Goal: Find specific page/section: Find specific page/section

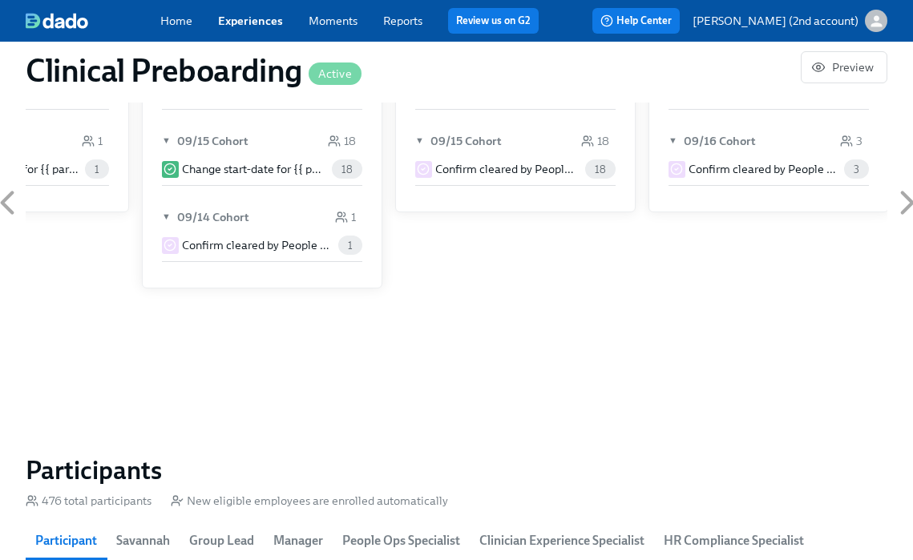
scroll to position [1754, 0]
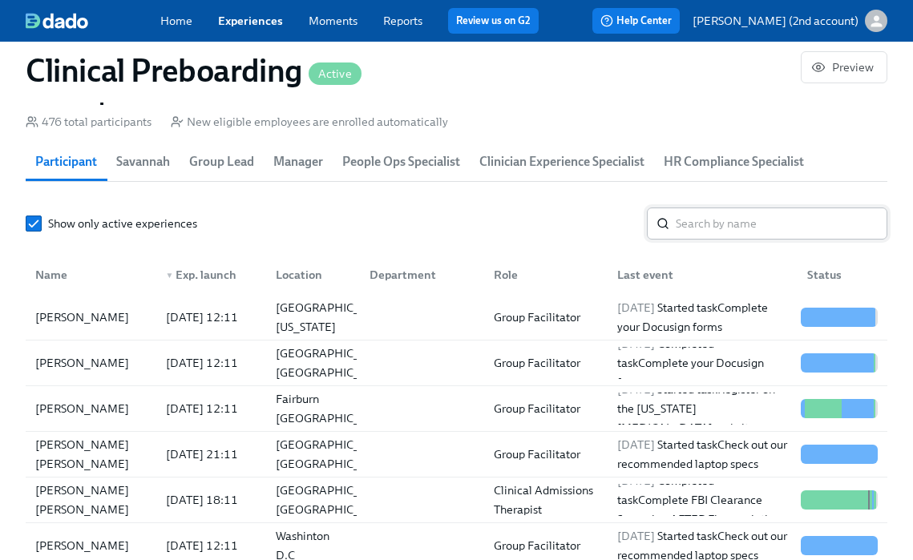
click at [685, 218] on input "search" at bounding box center [782, 224] width 212 height 32
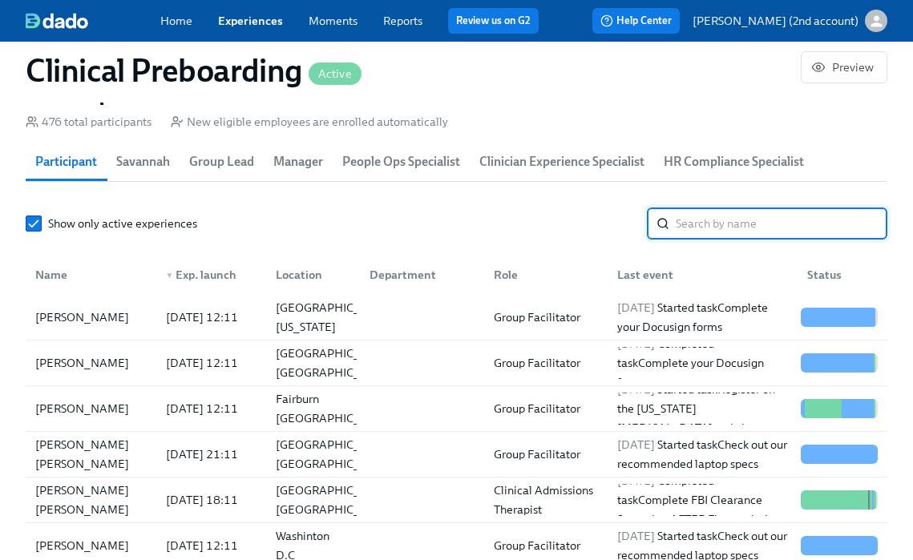
paste input "[PERSON_NAME]"
type input "[PERSON_NAME]"
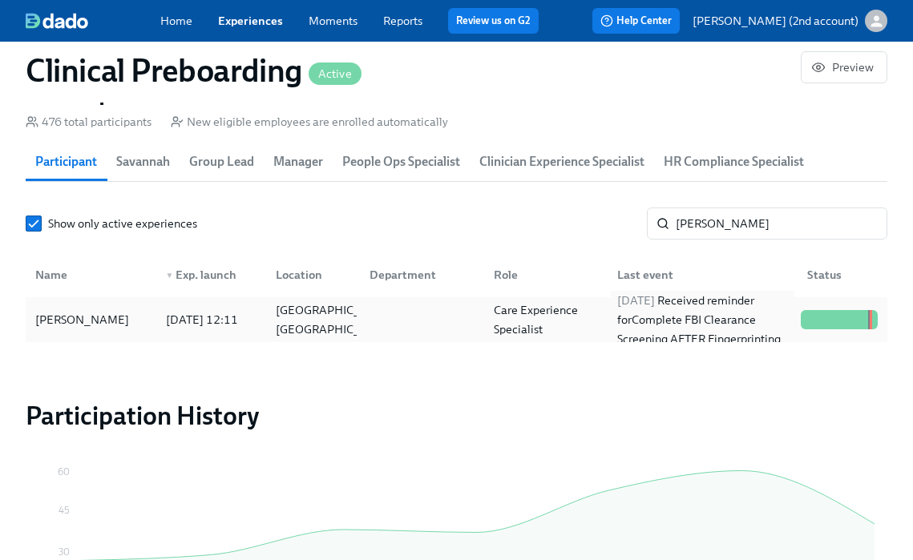
click at [625, 335] on div "2025/09/13 Received reminder for Complete FBI Clearance Screening AFTER Fingerp…" at bounding box center [703, 320] width 184 height 58
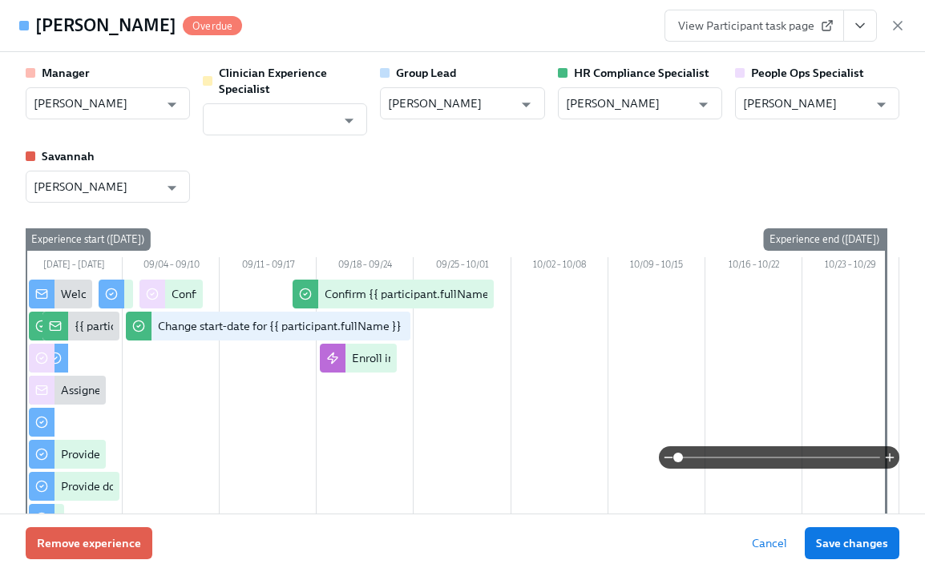
click at [852, 27] on icon "View task page" at bounding box center [860, 26] width 16 height 16
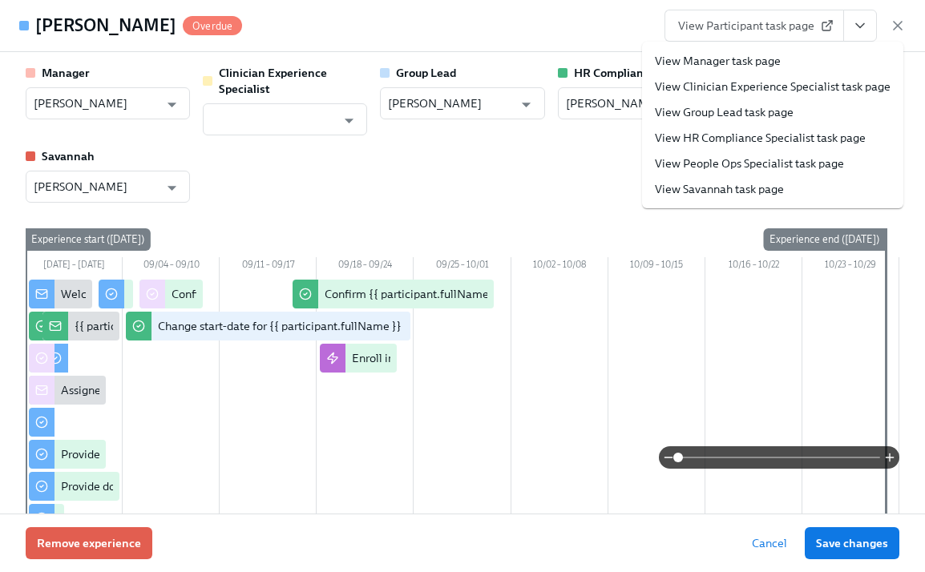
click at [749, 163] on link "View People Ops Specialist task page" at bounding box center [749, 163] width 189 height 16
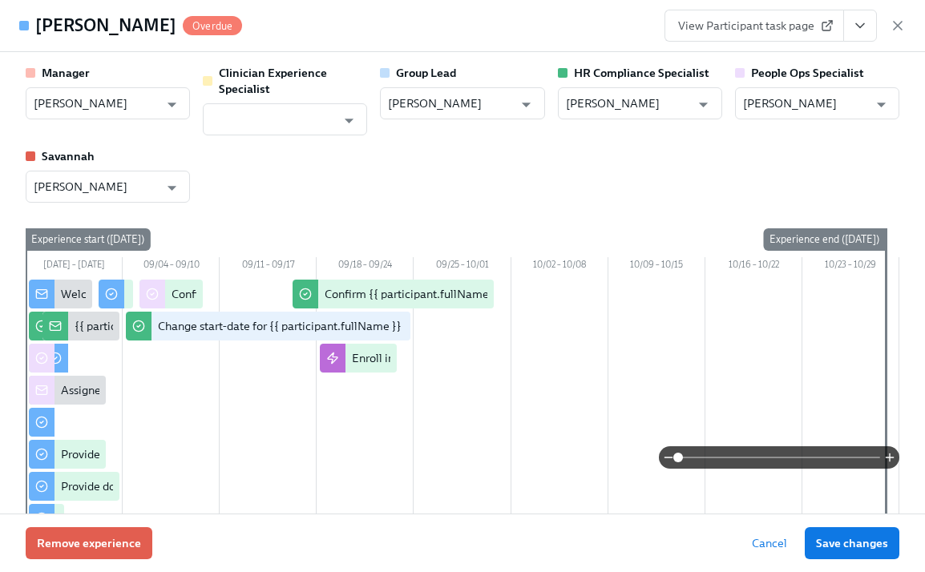
scroll to position [0, 19639]
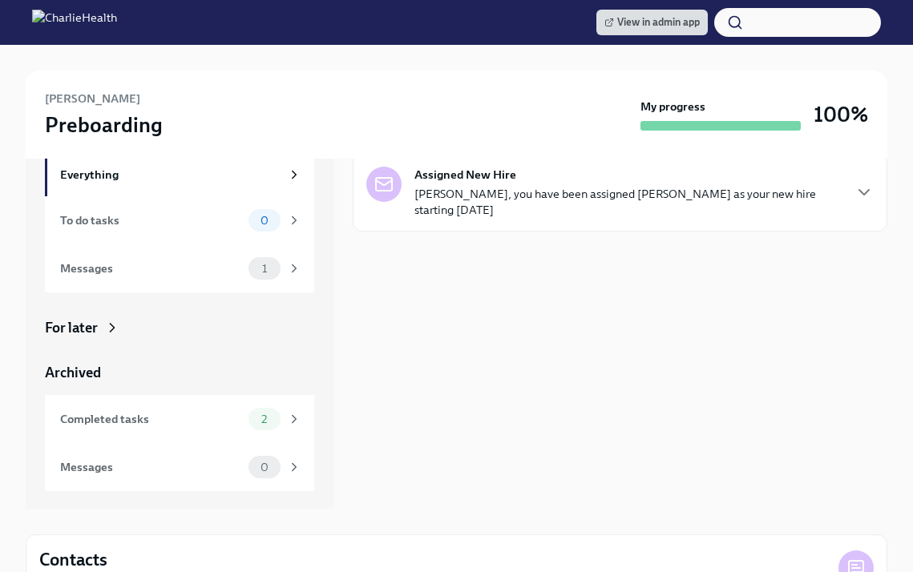
scroll to position [127, 0]
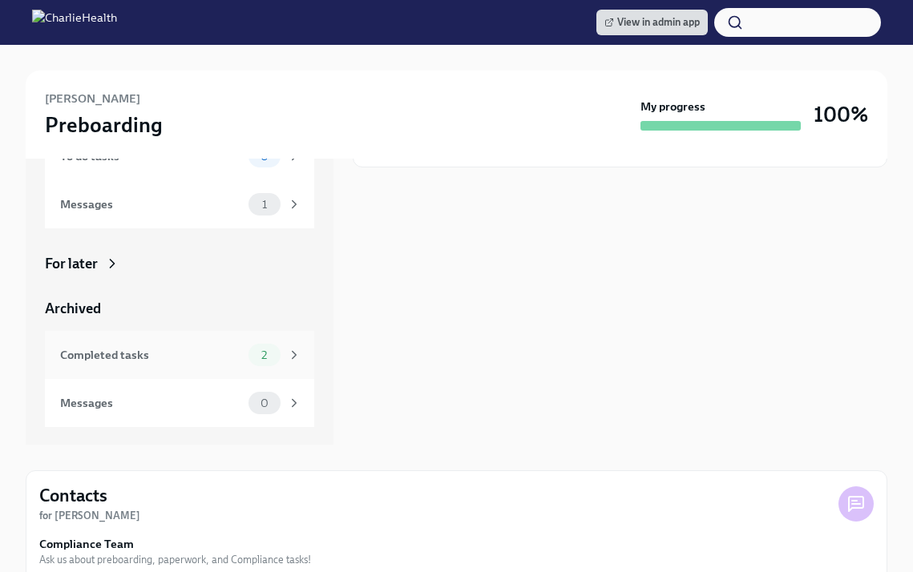
click at [251, 356] on div "2" at bounding box center [264, 355] width 32 height 22
